Goal: Task Accomplishment & Management: Manage account settings

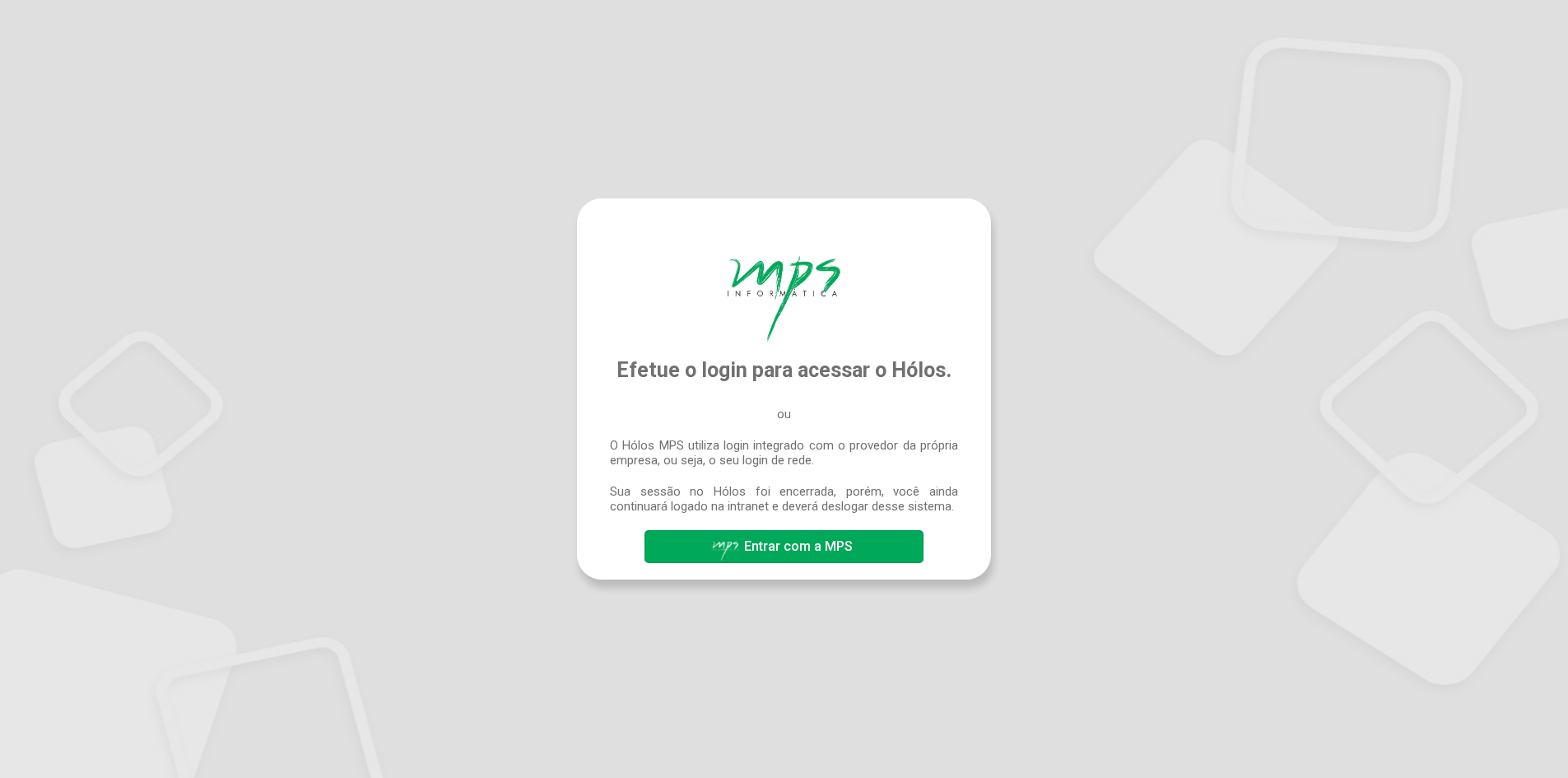
click at [784, 551] on span "Entrar com a MPS" at bounding box center [798, 546] width 109 height 15
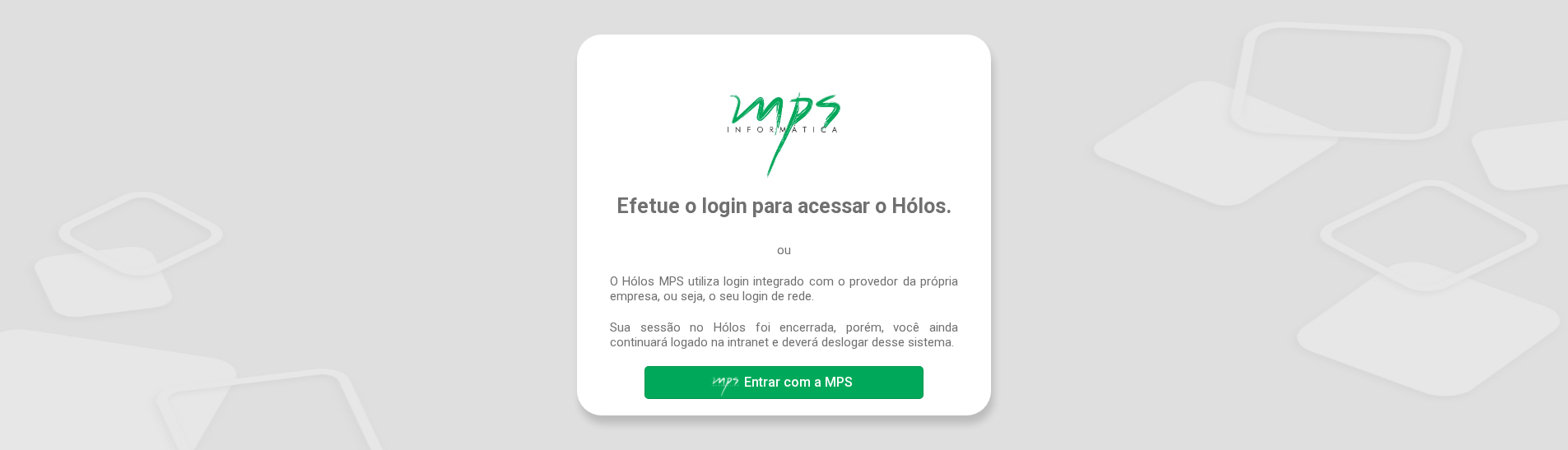
click at [790, 384] on span "Entrar com a MPS" at bounding box center [798, 382] width 109 height 15
